Goal: Task Accomplishment & Management: Manage account settings

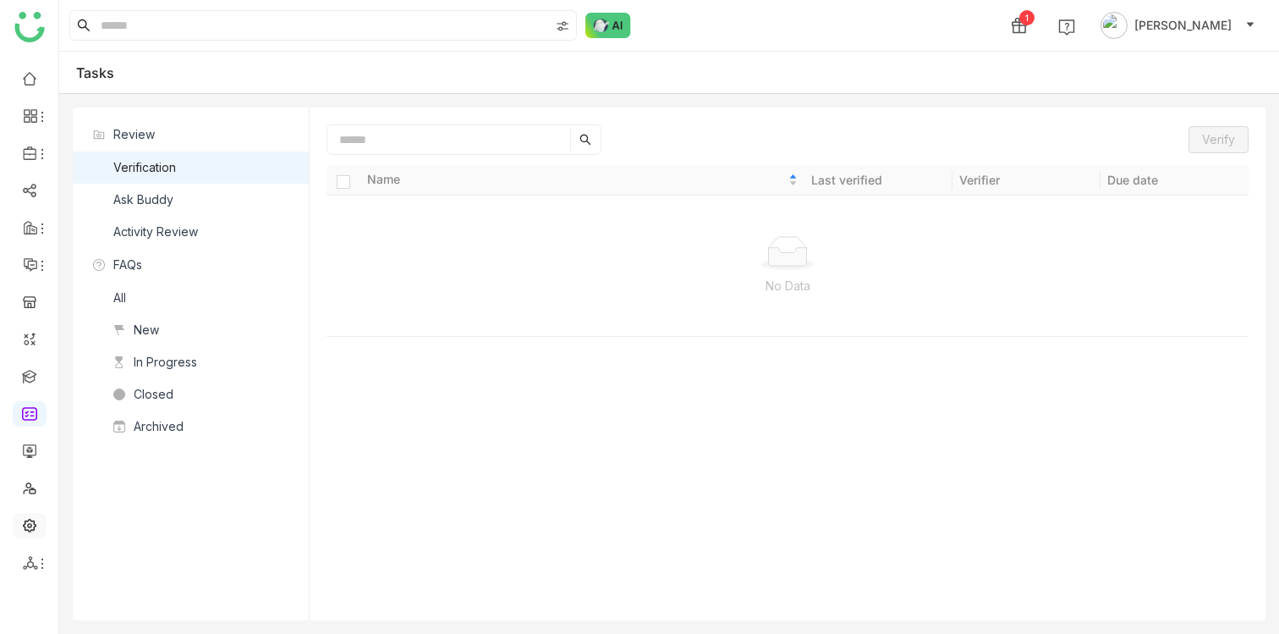
click at [31, 522] on link at bounding box center [29, 524] width 15 height 14
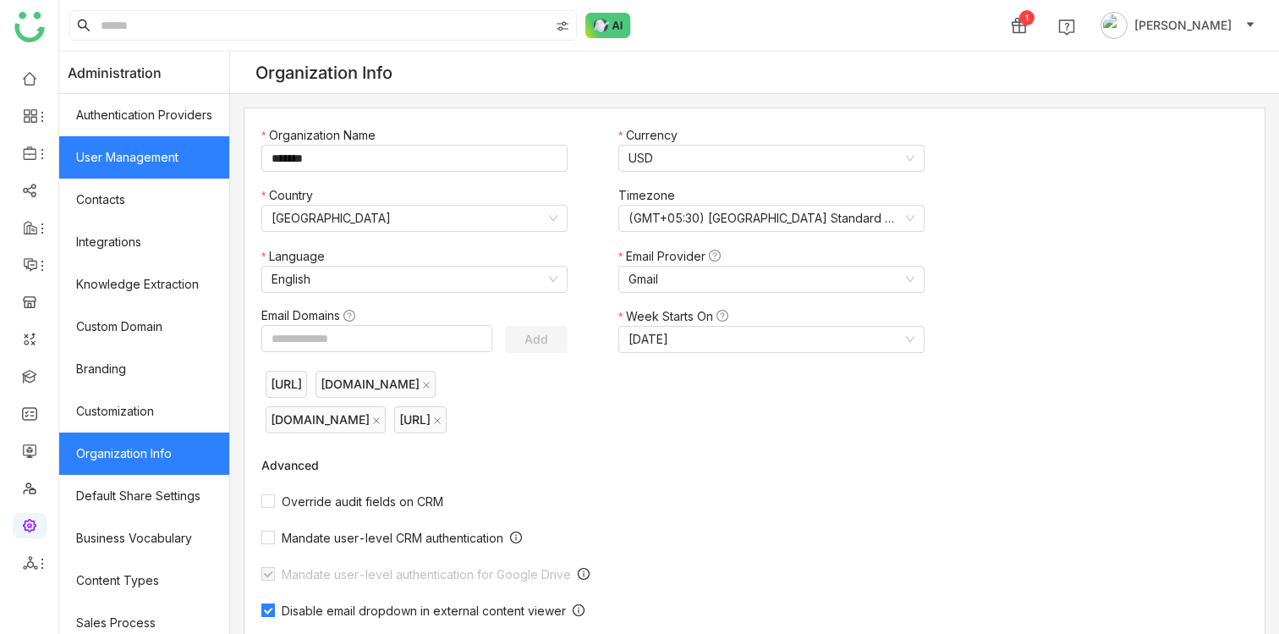
click at [161, 163] on link "User Management" at bounding box center [144, 157] width 170 height 42
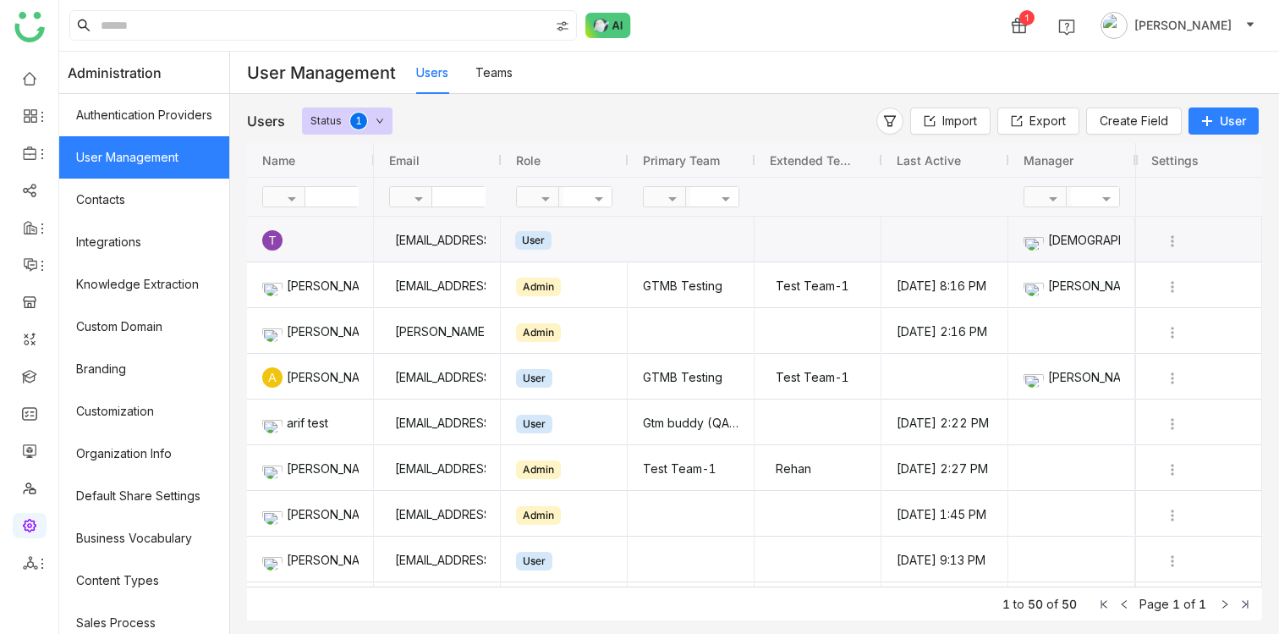
click at [628, 250] on div "User" at bounding box center [564, 239] width 127 height 45
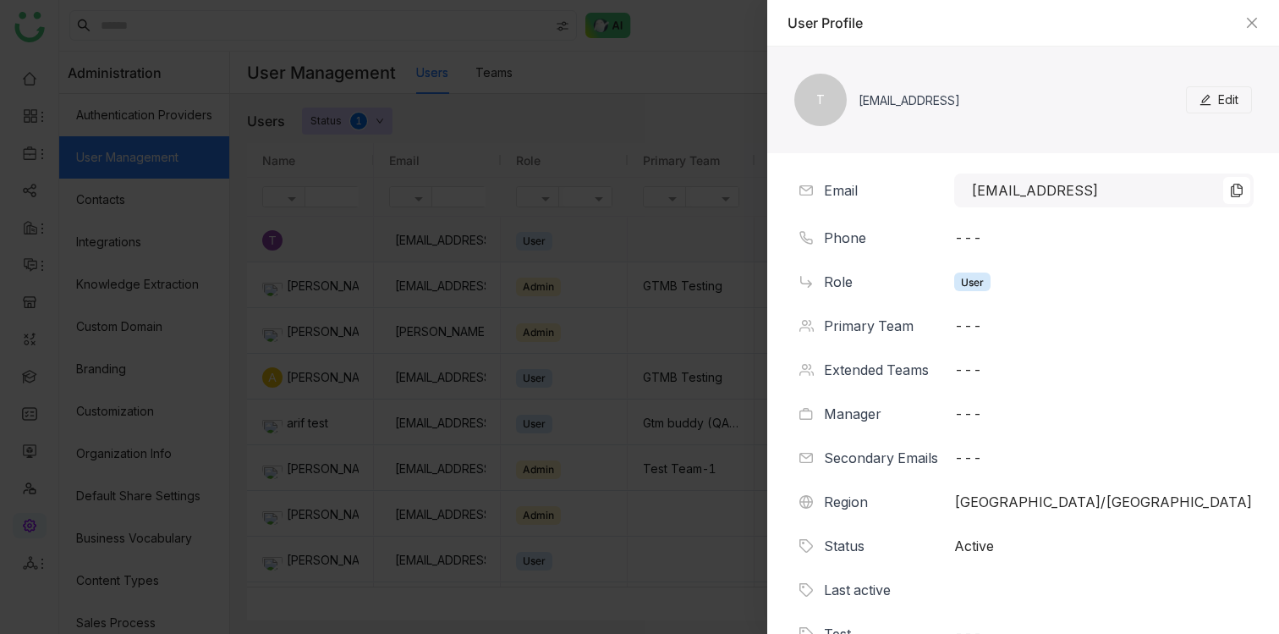
click at [1212, 102] on button "Edit" at bounding box center [1219, 99] width 66 height 27
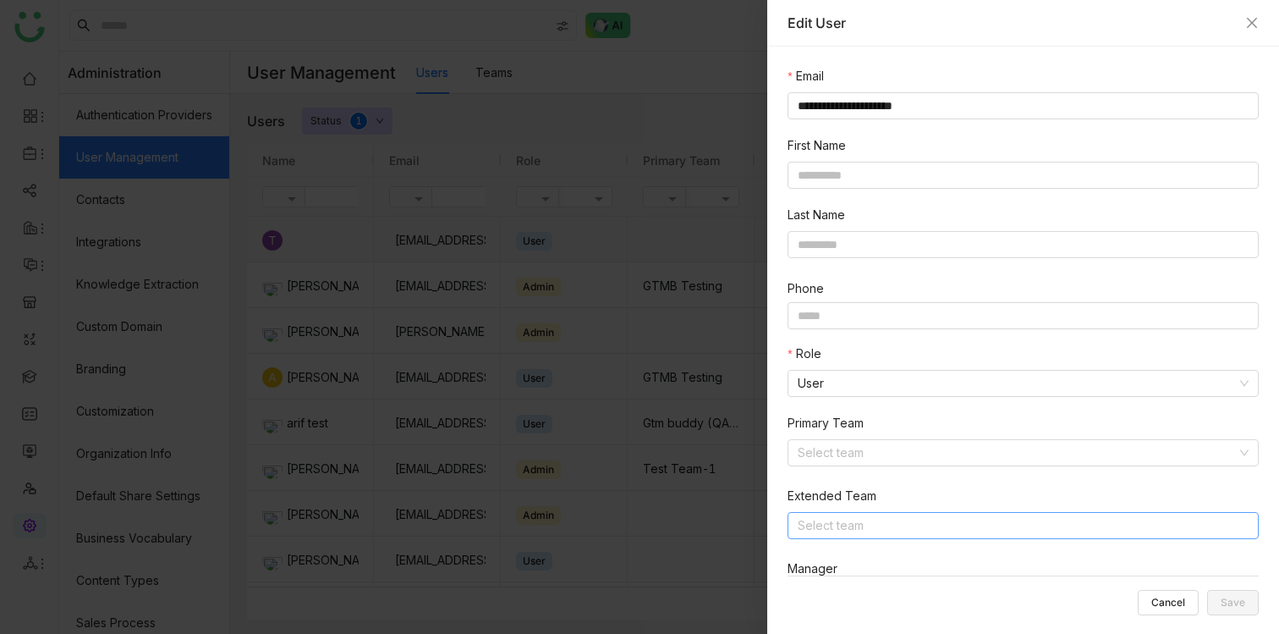
click at [864, 519] on nz-select-top-control "Select team" at bounding box center [1022, 525] width 471 height 27
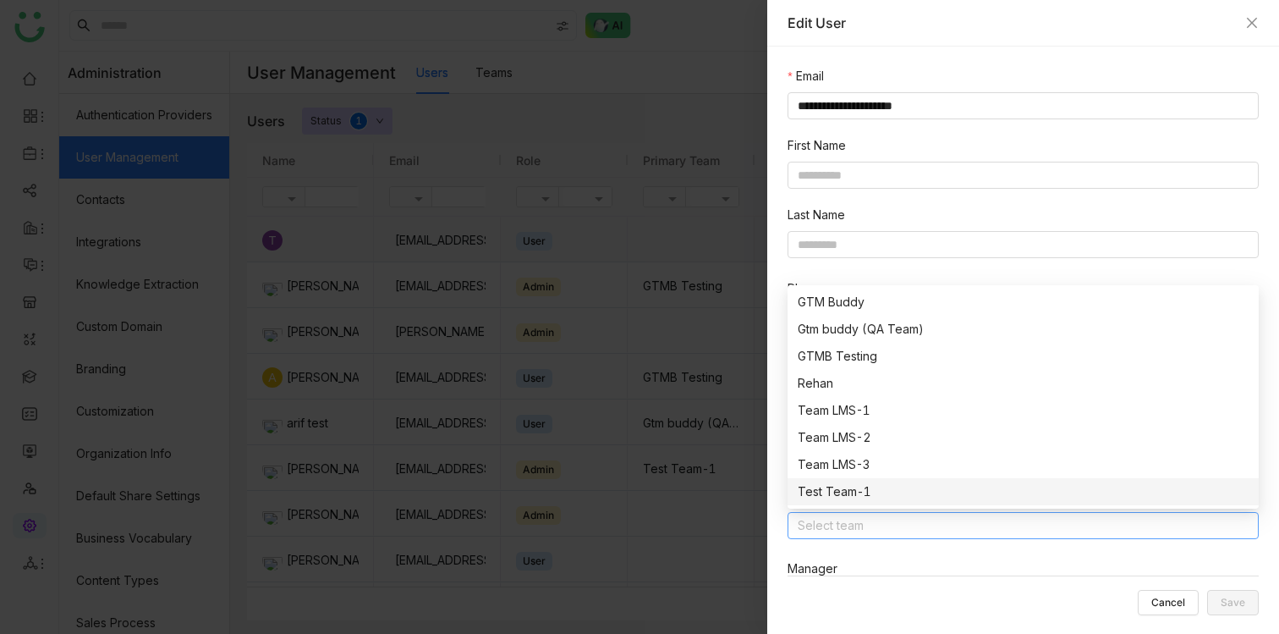
click at [873, 449] on nz-option-item "Team LMS-2" at bounding box center [1022, 437] width 471 height 27
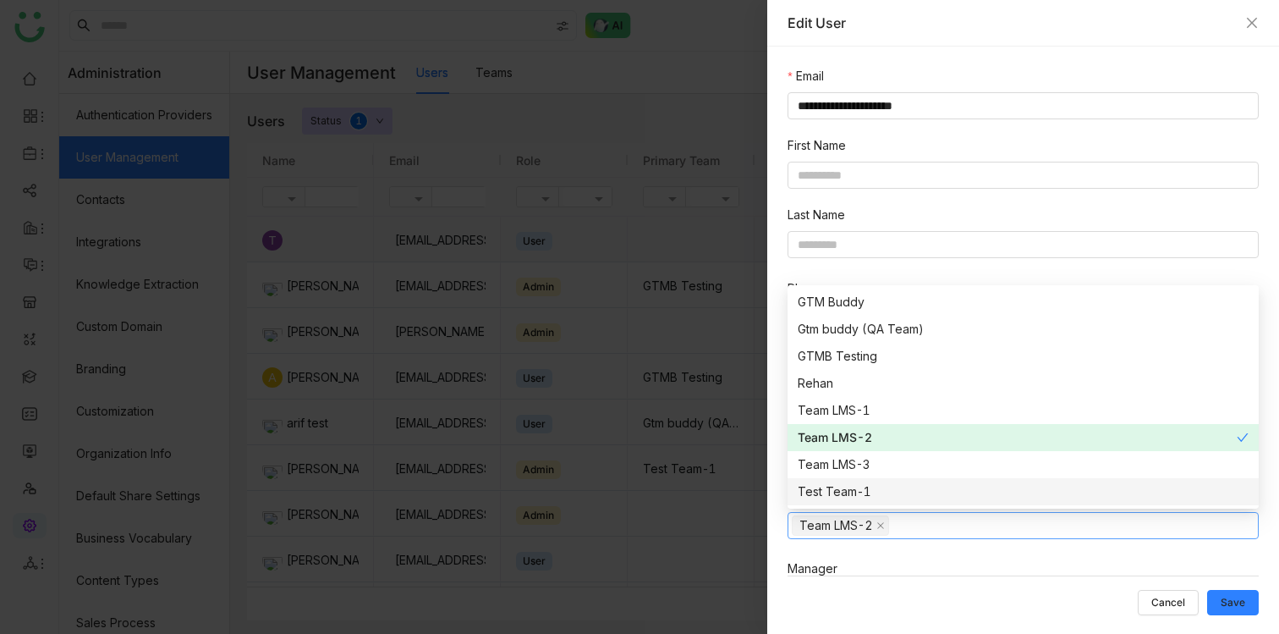
click at [941, 592] on div "Cancel Save" at bounding box center [1022, 595] width 471 height 40
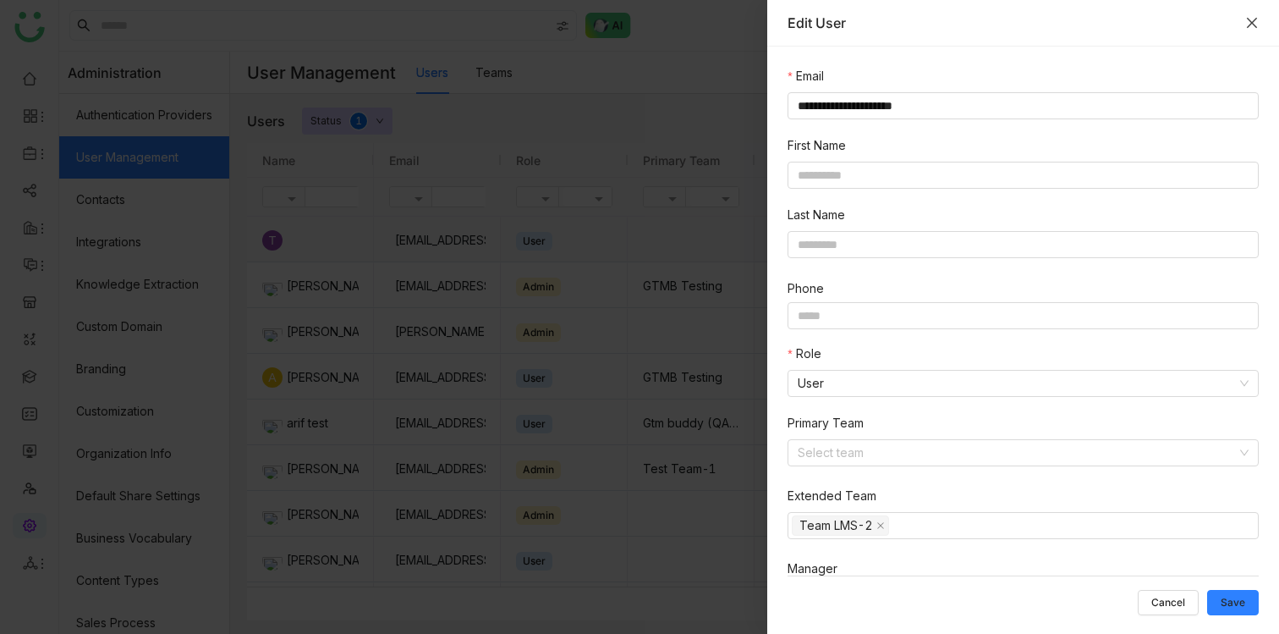
click at [1249, 17] on icon "Close" at bounding box center [1252, 23] width 14 height 14
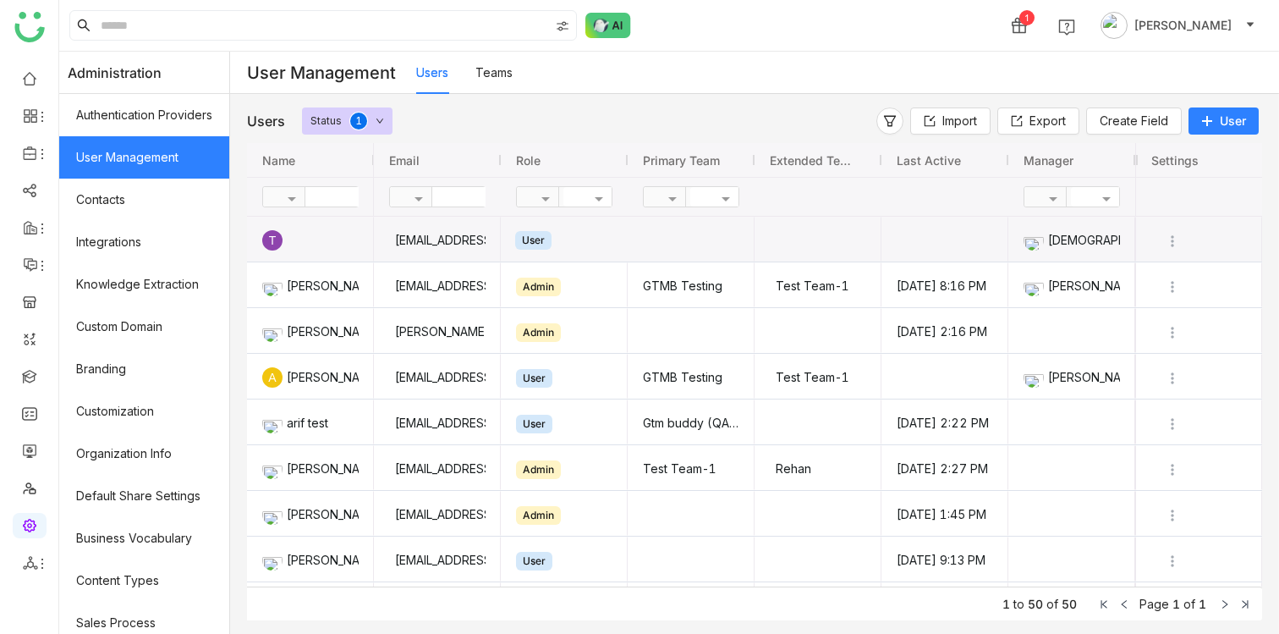
click at [1233, 124] on span "User" at bounding box center [1233, 120] width 26 height 17
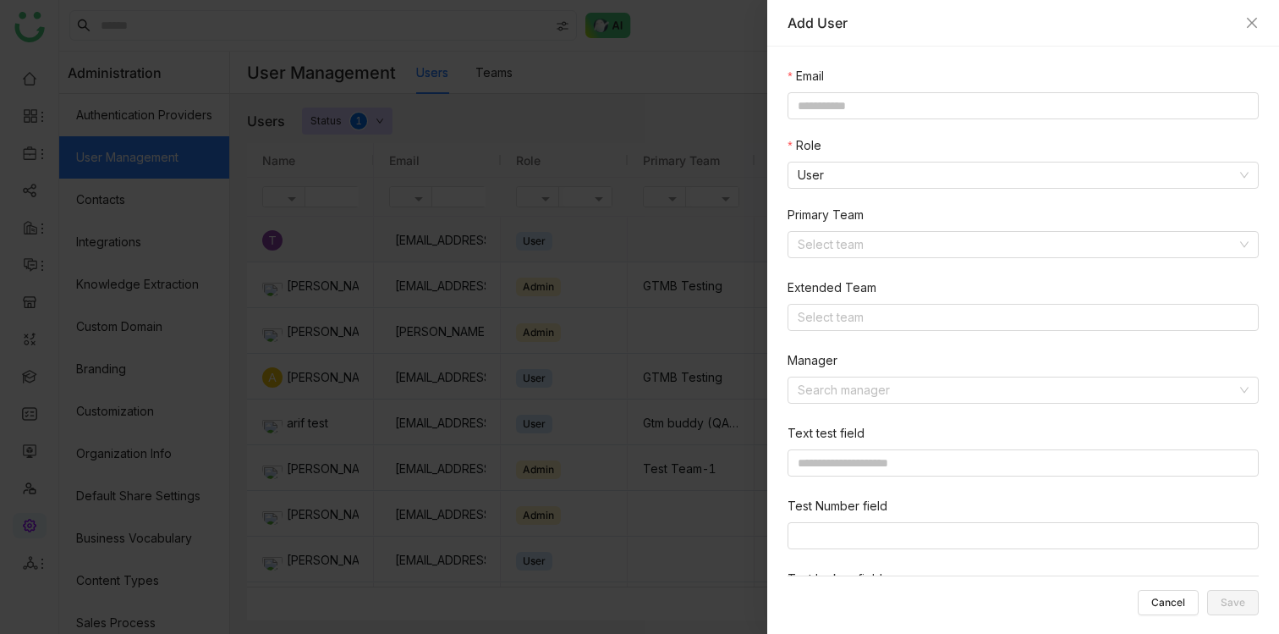
click at [612, 204] on div at bounding box center [639, 317] width 1279 height 634
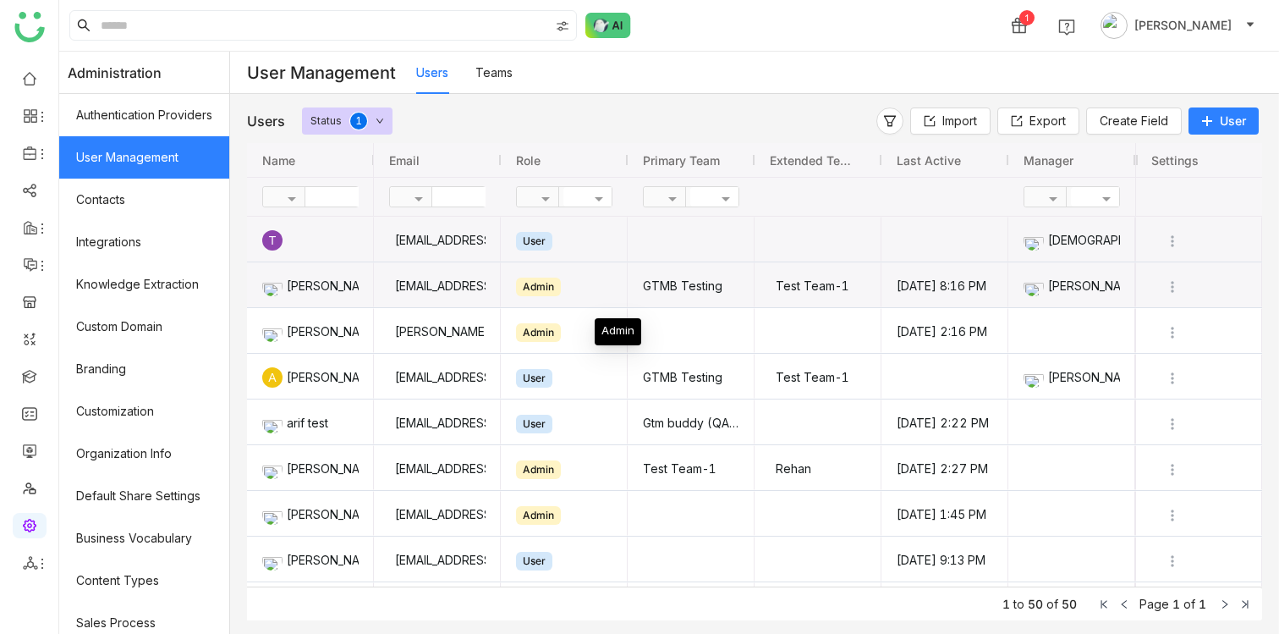
click at [594, 295] on span "Admin" at bounding box center [564, 284] width 96 height 43
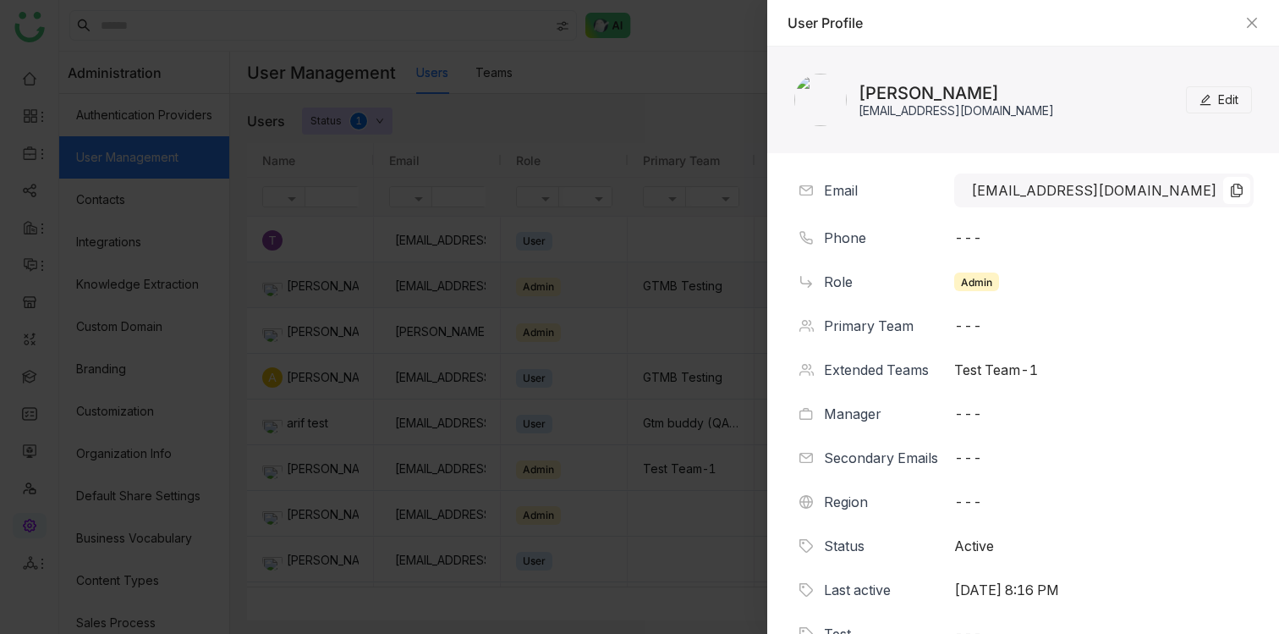
click at [1238, 102] on button "Edit" at bounding box center [1219, 99] width 66 height 27
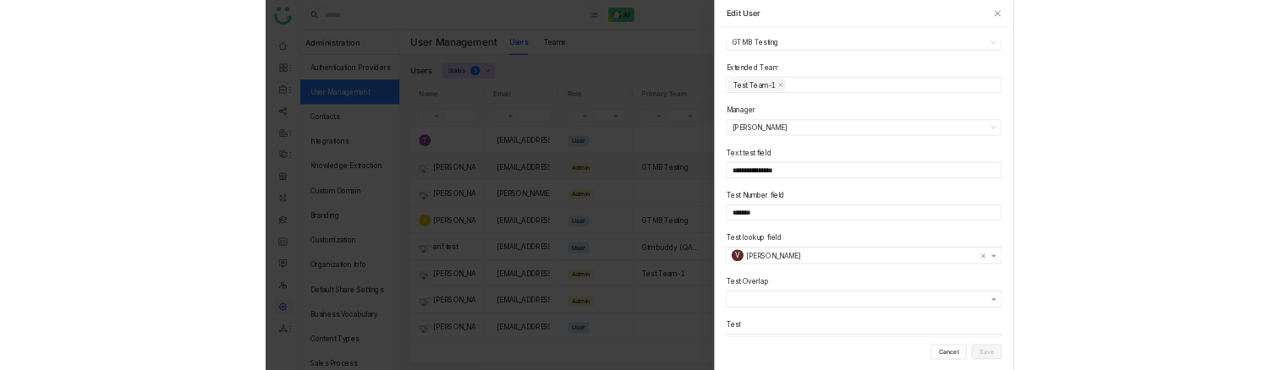
scroll to position [355, 0]
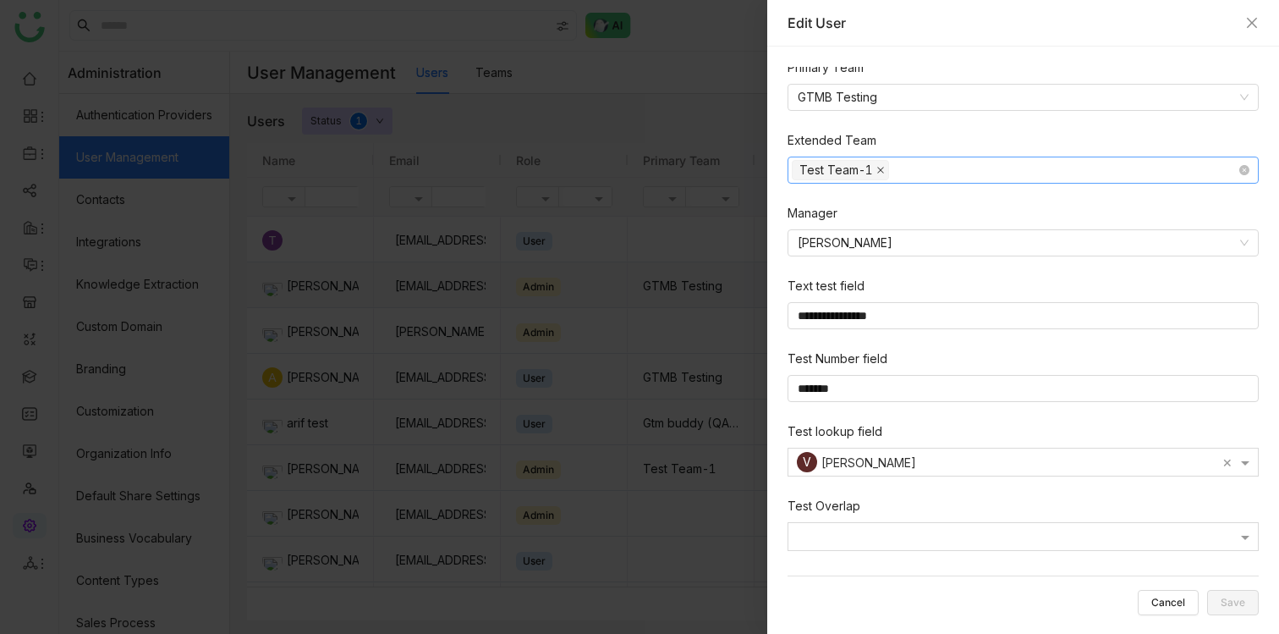
click at [881, 170] on icon at bounding box center [880, 170] width 7 height 7
click at [809, 171] on nz-select-top-control "Select team" at bounding box center [1022, 169] width 471 height 27
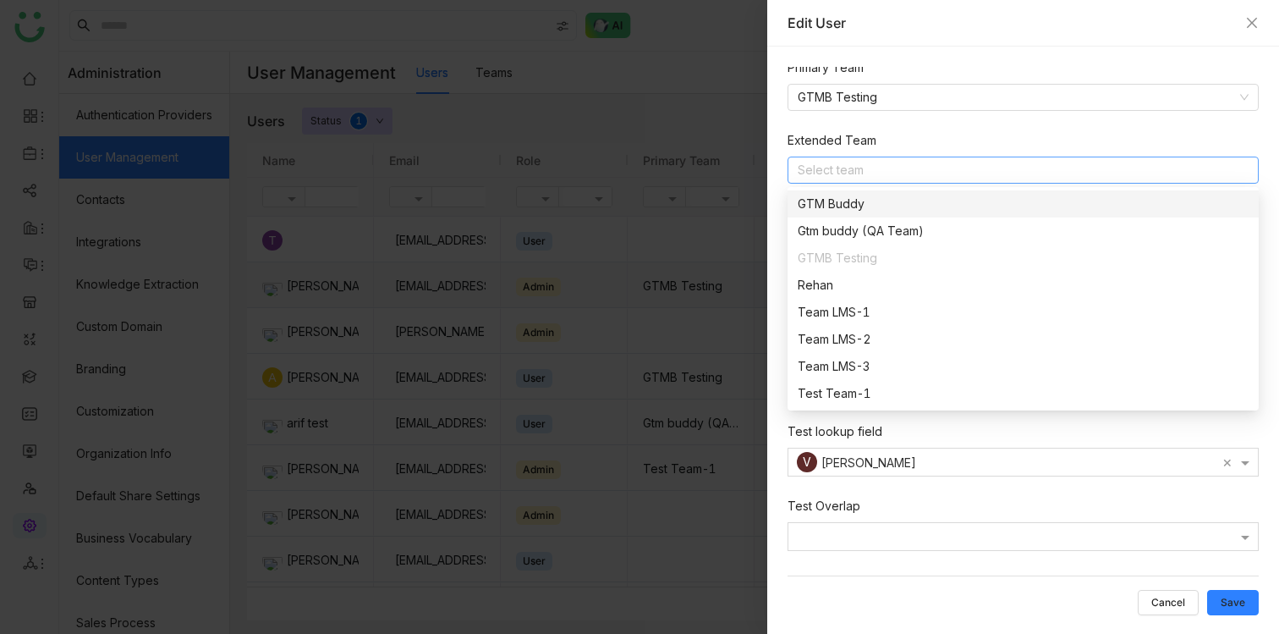
click at [872, 212] on div "GTM Buddy" at bounding box center [1023, 204] width 451 height 19
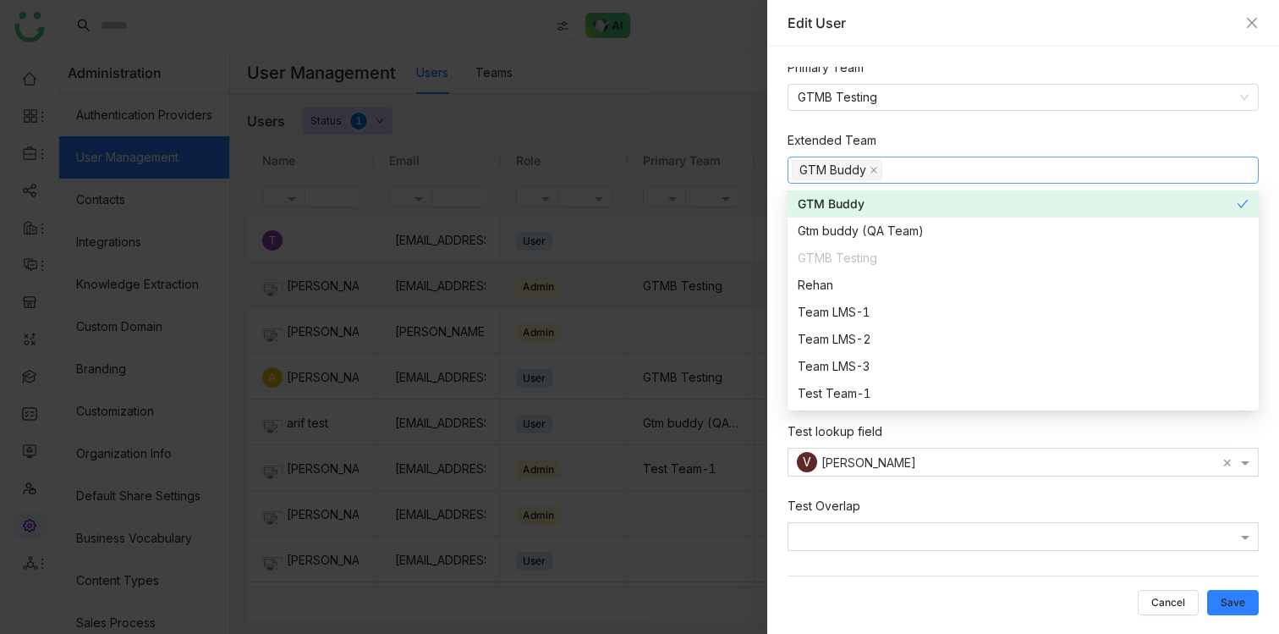
click at [931, 141] on div "Extended Team" at bounding box center [1022, 143] width 471 height 25
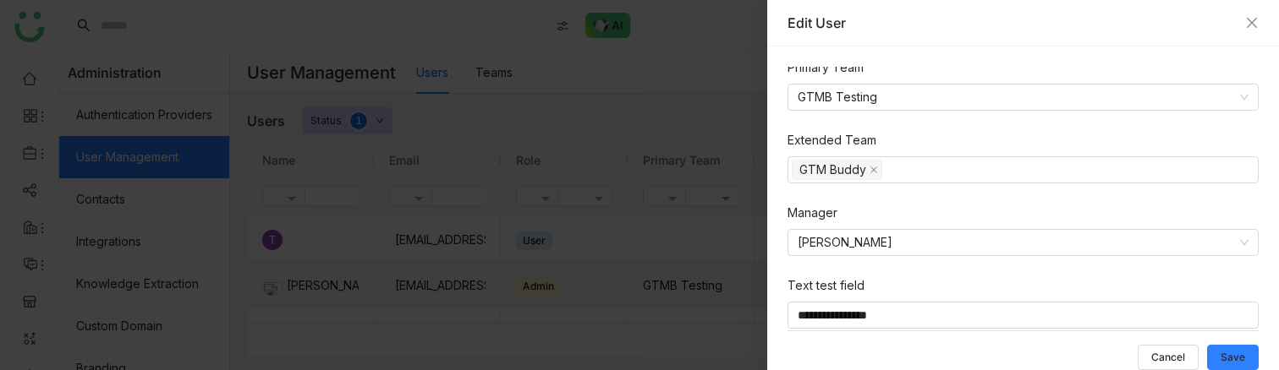
click at [540, 87] on div at bounding box center [639, 185] width 1279 height 370
